Goal: Communication & Community: Answer question/provide support

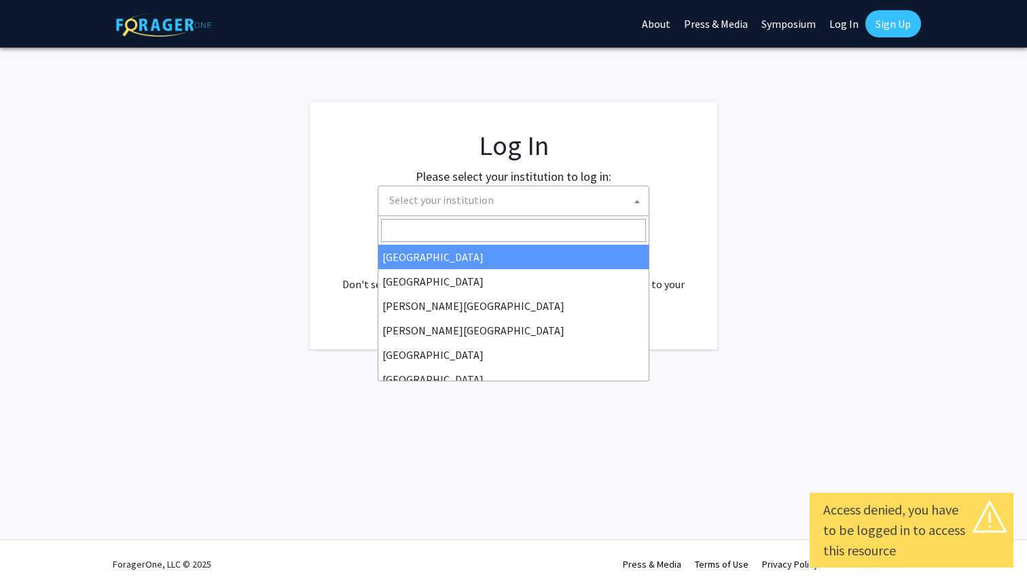
click at [538, 198] on span "Select your institution" at bounding box center [516, 200] width 265 height 28
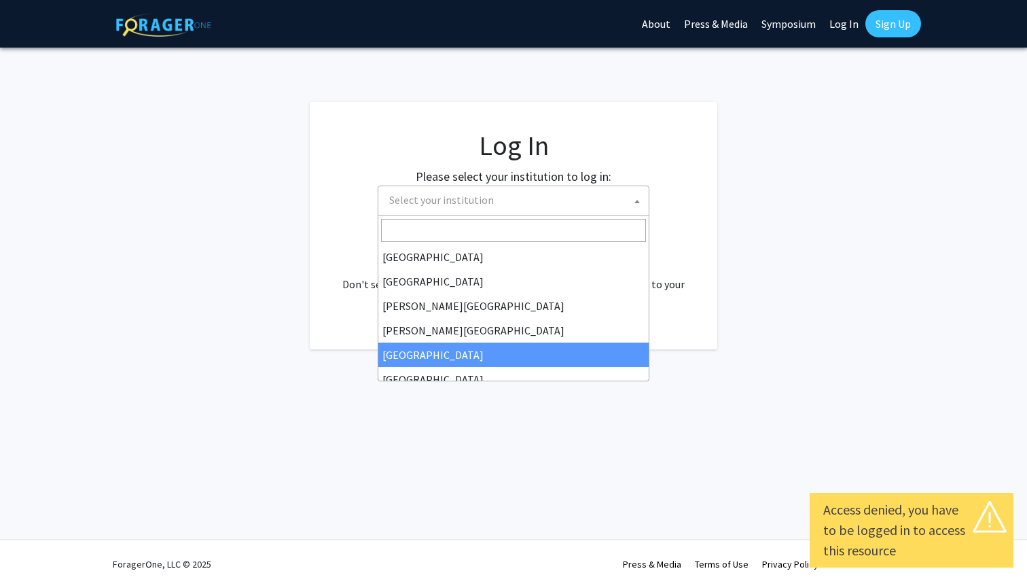
select select "6"
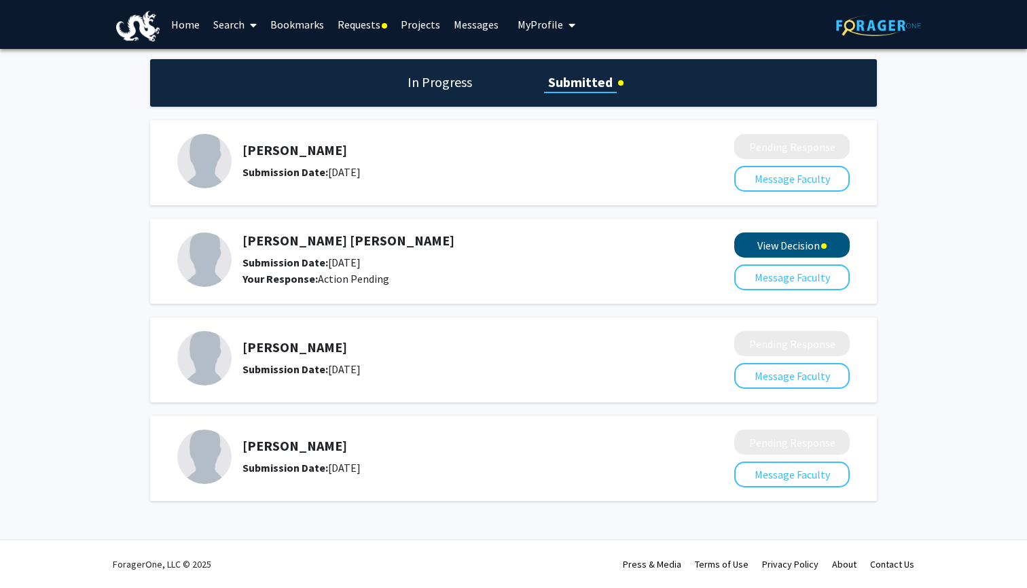
click at [773, 245] on button "View Decision" at bounding box center [791, 244] width 115 height 25
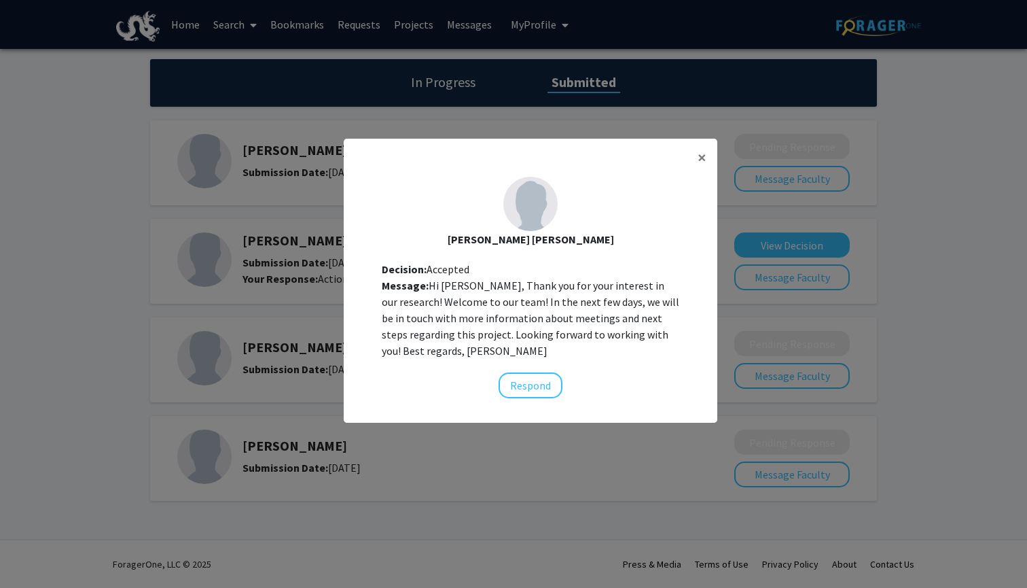
scroll to position [14, 0]
click at [695, 161] on button "×" at bounding box center [702, 158] width 31 height 38
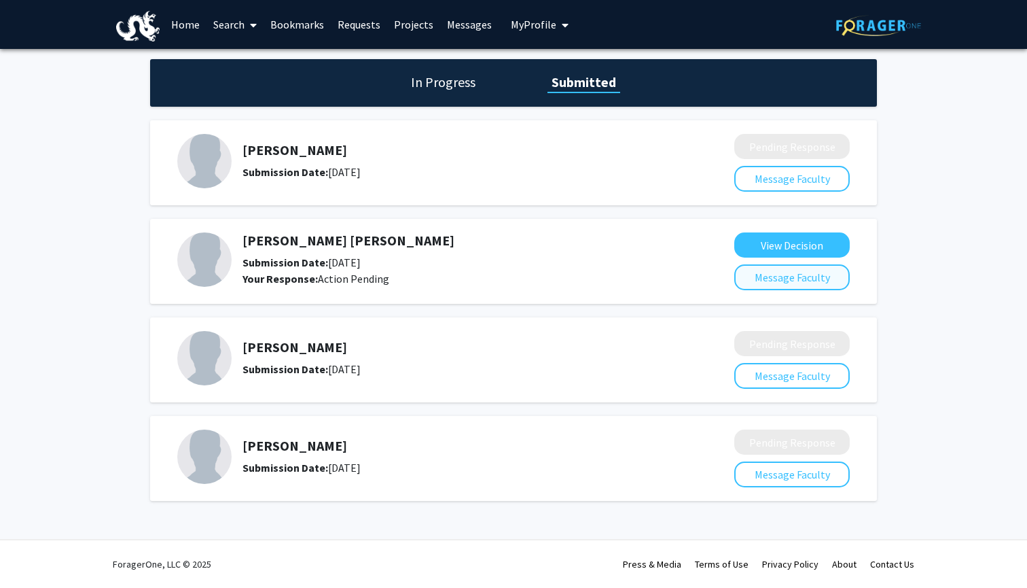
click at [764, 274] on button "Message Faculty" at bounding box center [791, 277] width 115 height 26
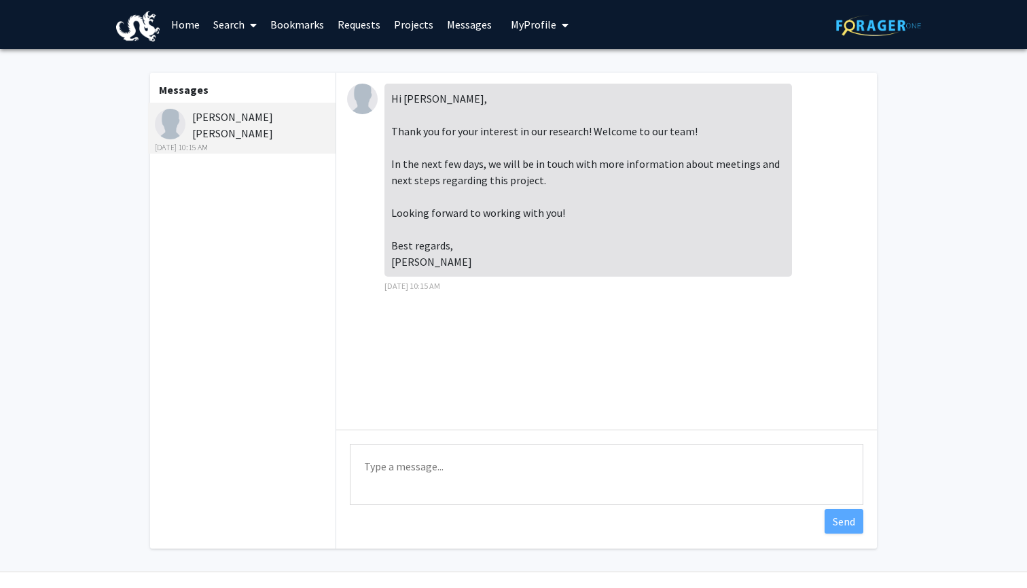
click at [367, 27] on link "Requests" at bounding box center [359, 25] width 56 height 48
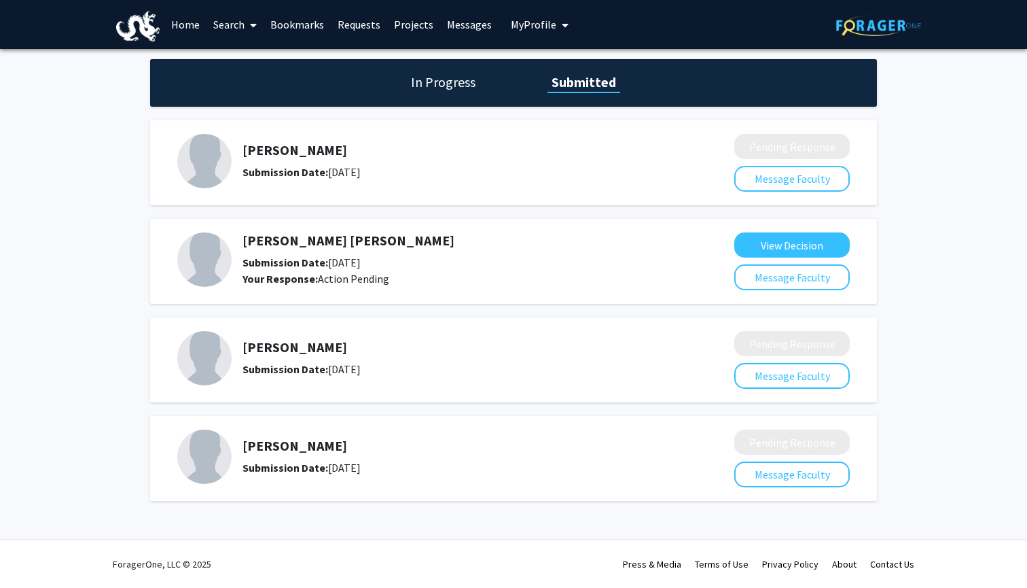
click at [416, 27] on link "Projects" at bounding box center [413, 25] width 53 height 48
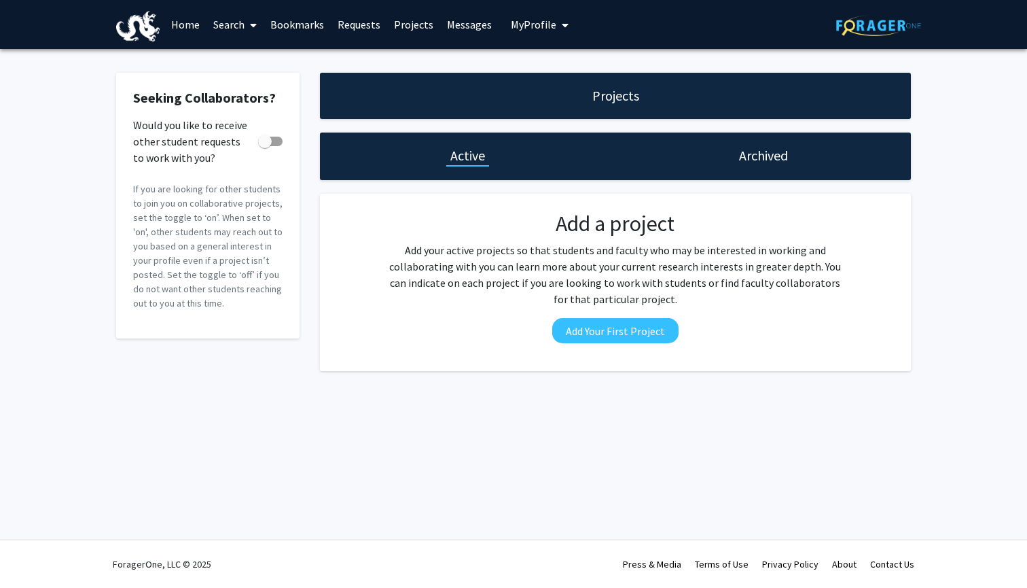
click at [359, 28] on link "Requests" at bounding box center [359, 25] width 56 height 48
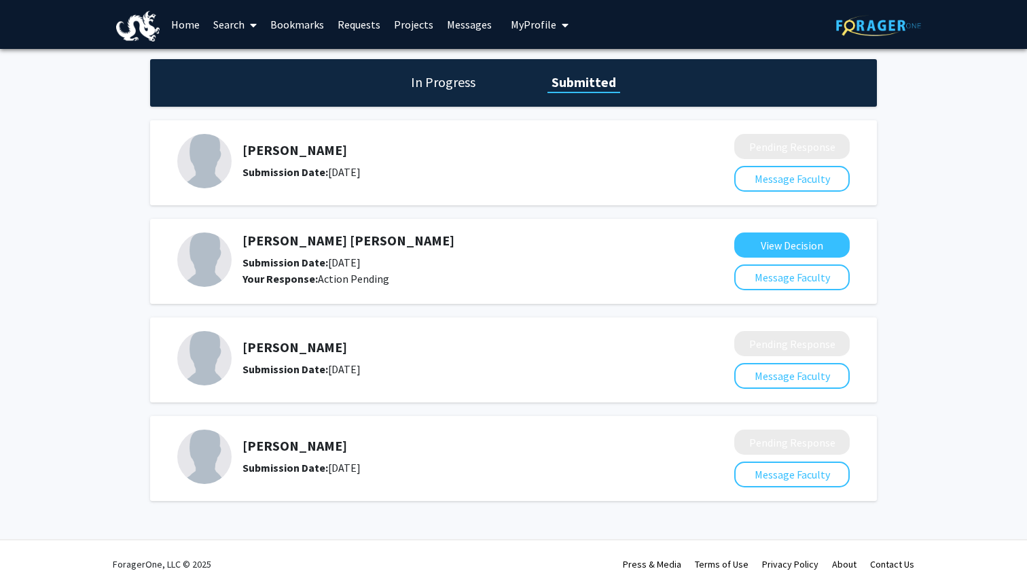
click at [224, 24] on link "Search" at bounding box center [235, 25] width 57 height 48
click at [257, 59] on span "Faculty/Staff" at bounding box center [257, 62] width 100 height 27
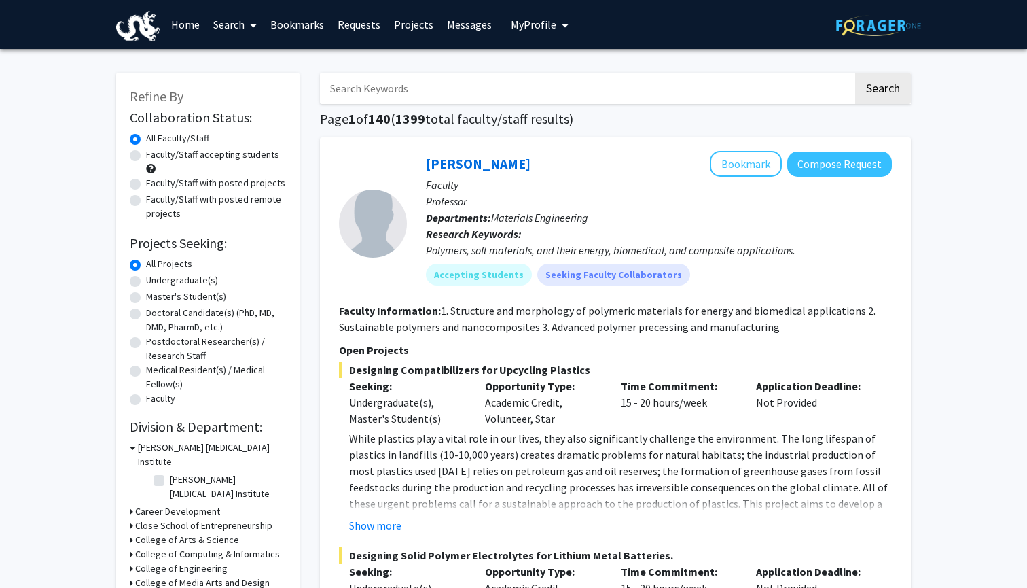
click at [387, 90] on input "Search Keywords" at bounding box center [586, 88] width 533 height 31
type input "[PERSON_NAME]"
click at [882, 90] on button "Search" at bounding box center [883, 88] width 56 height 31
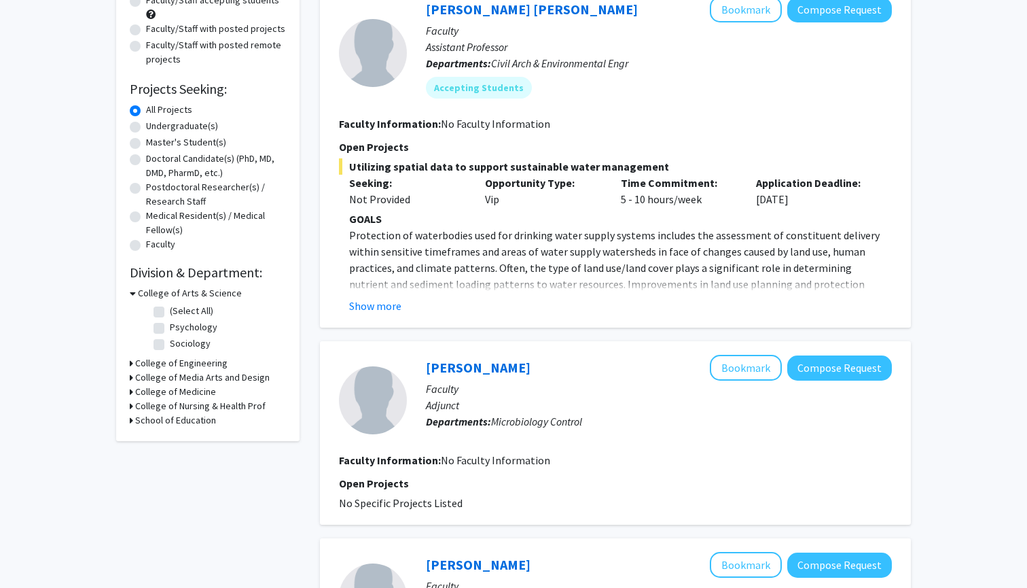
scroll to position [161, 0]
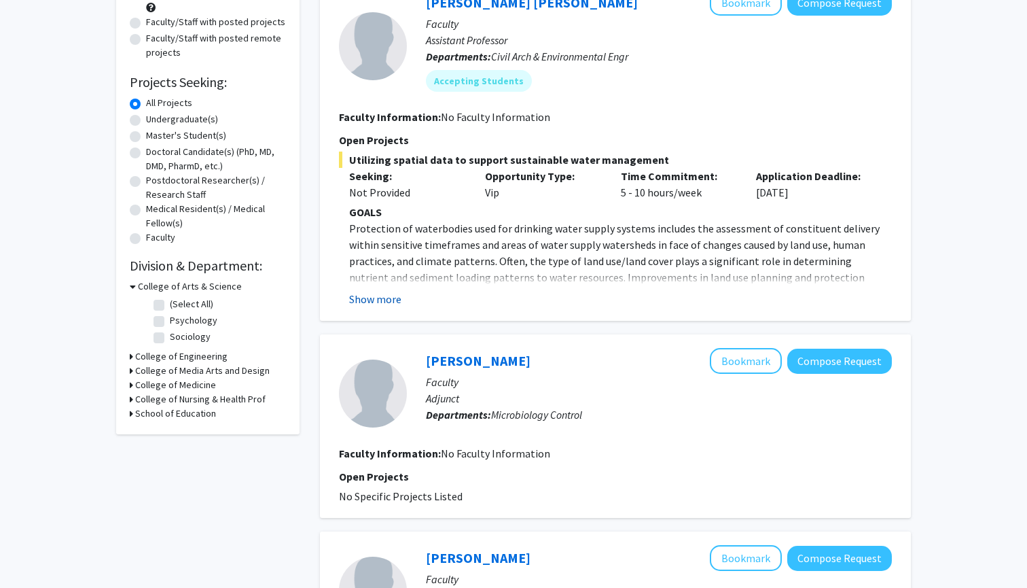
click at [382, 300] on button "Show more" at bounding box center [375, 299] width 52 height 16
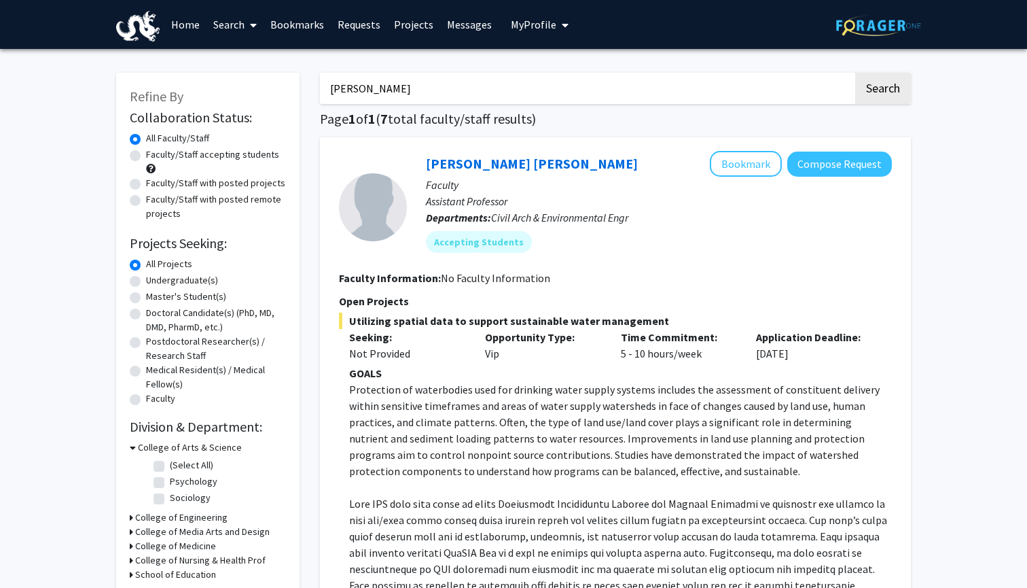
scroll to position [0, 0]
click at [455, 20] on link "Messages" at bounding box center [469, 25] width 58 height 48
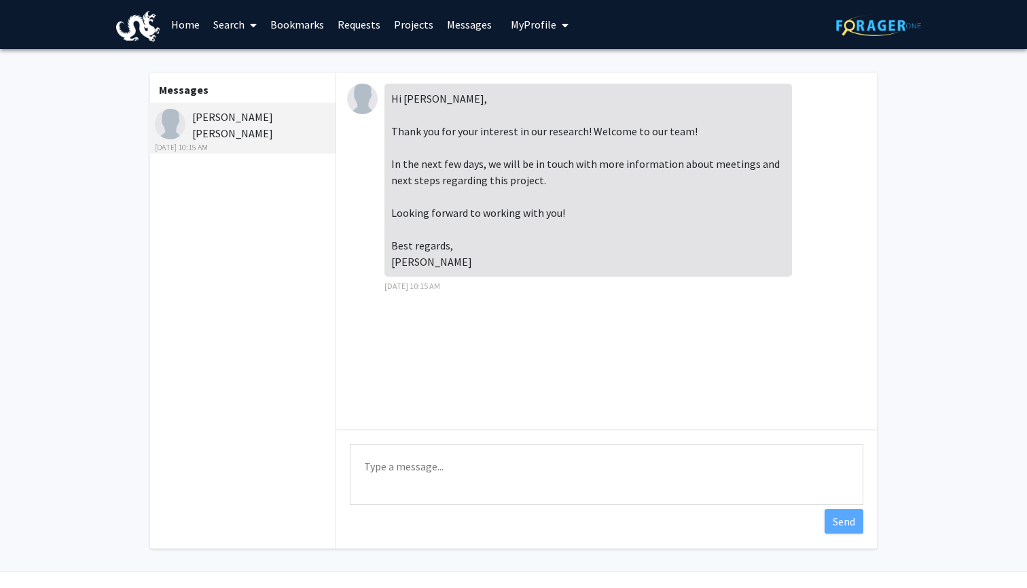
click at [493, 476] on textarea "Type a message" at bounding box center [607, 474] width 514 height 61
click at [502, 470] on textarea "Thank you very much for your response" at bounding box center [607, 474] width 514 height 61
click at [591, 470] on textarea "Thank you very much for your timely response" at bounding box center [607, 474] width 514 height 61
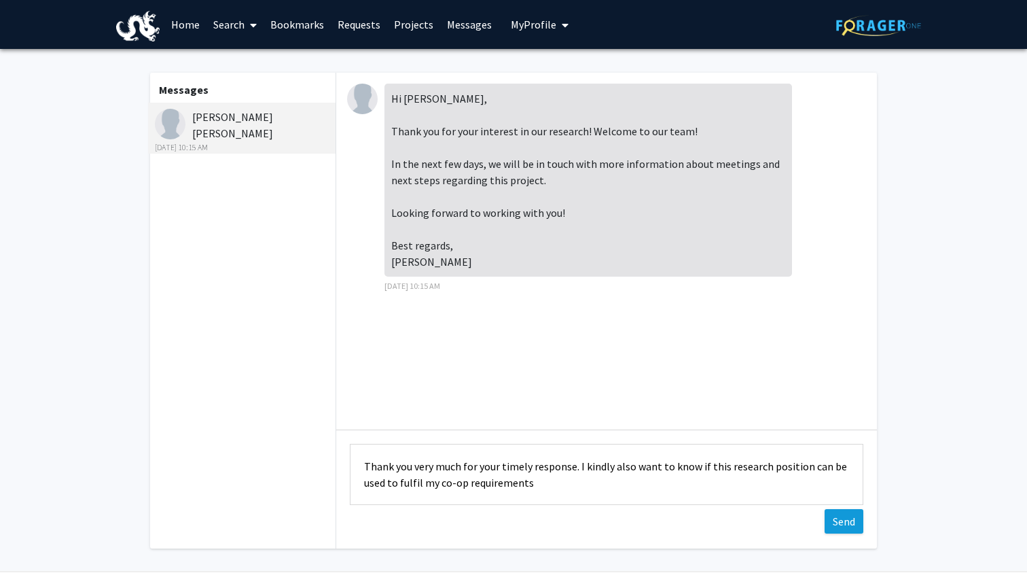
type textarea "Thank you very much for your timely response. I kindly also want to know if thi…"
click at [834, 520] on button "Send" at bounding box center [844, 521] width 39 height 24
